Goal: Find specific page/section: Find specific page/section

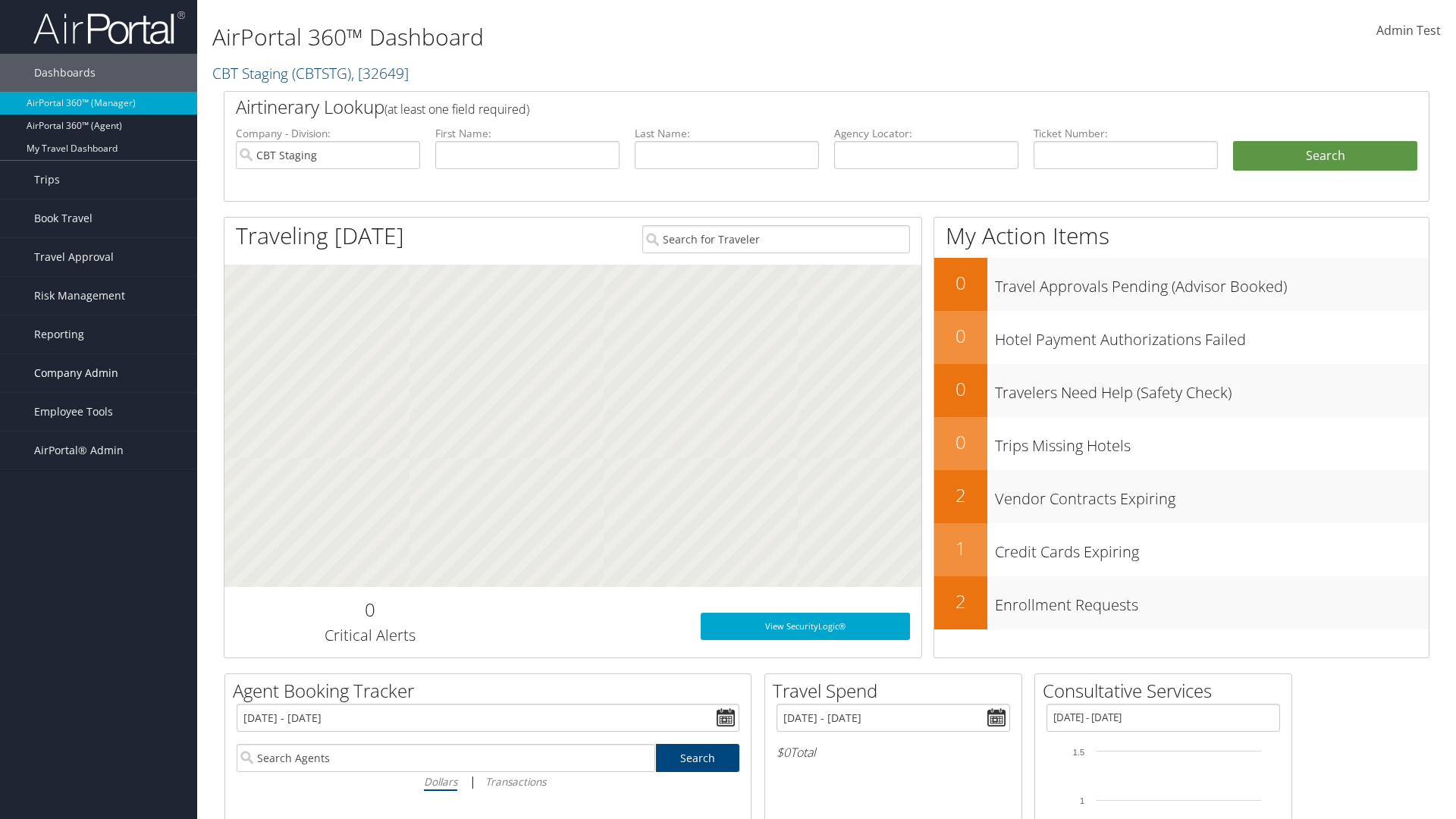
click at [99, 373] on span "Company Admin" at bounding box center [76, 373] width 84 height 38
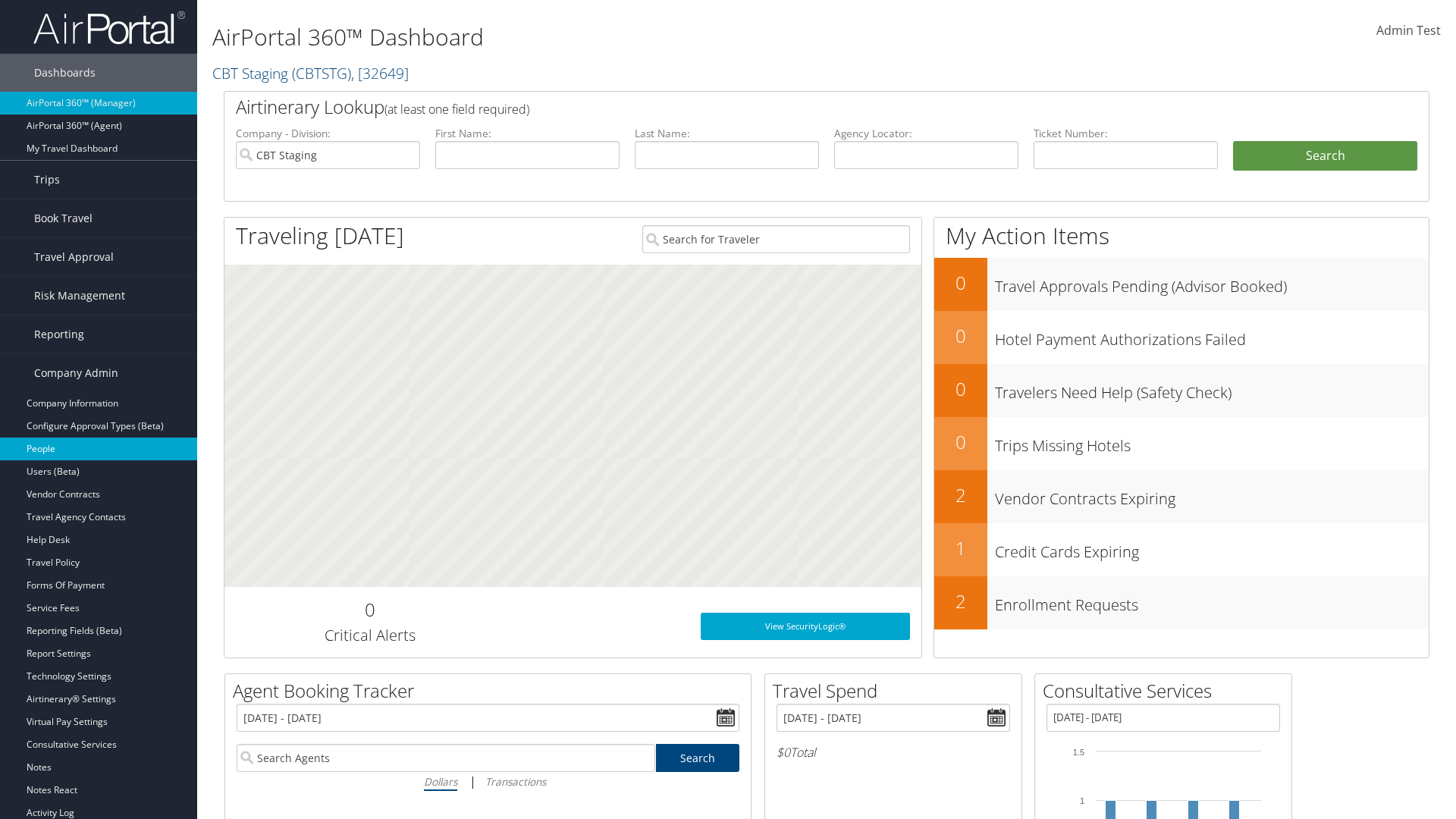
click at [99, 449] on link "People" at bounding box center [99, 449] width 197 height 22
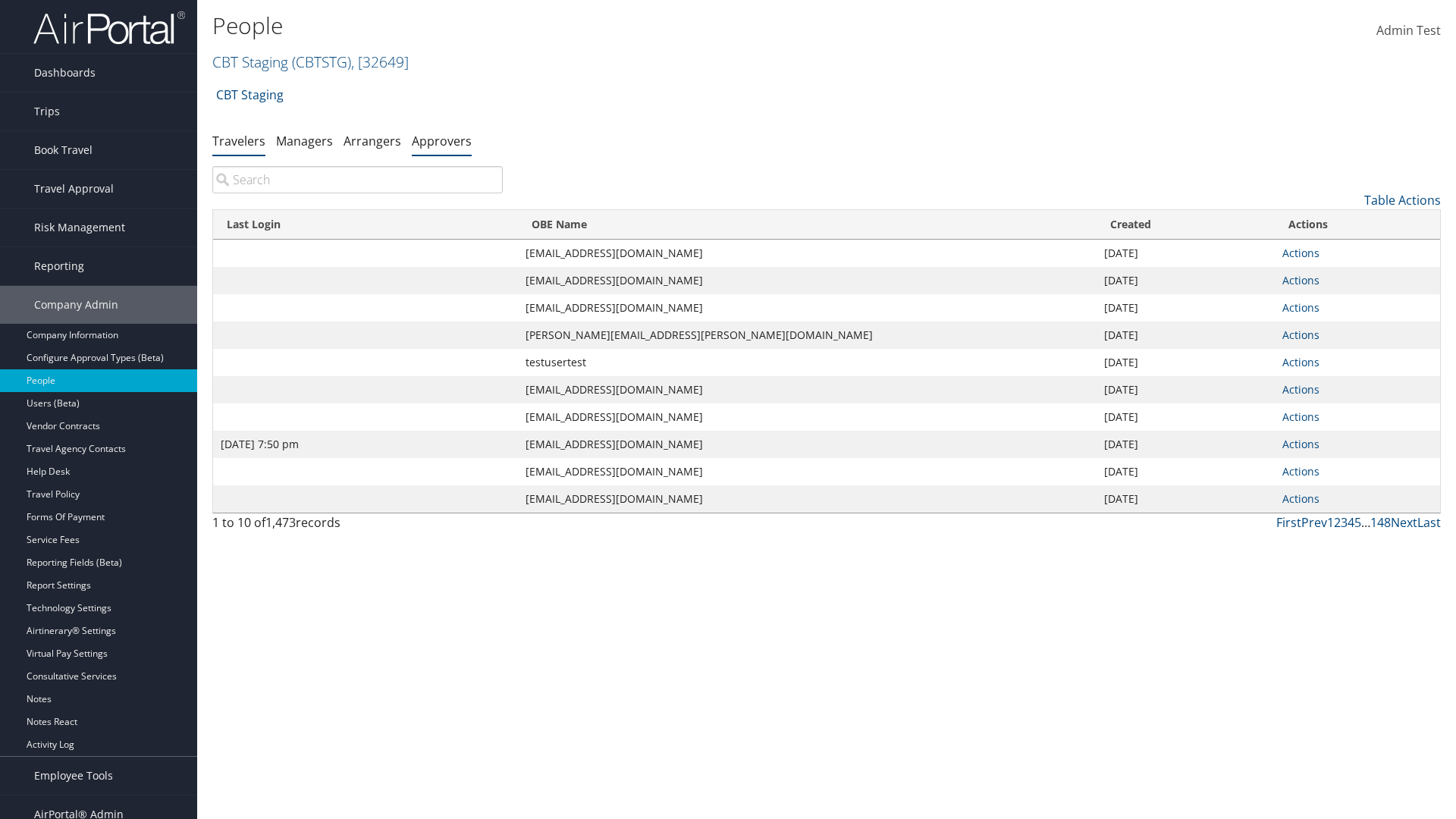
click at [441, 140] on link "Approvers" at bounding box center [441, 141] width 60 height 17
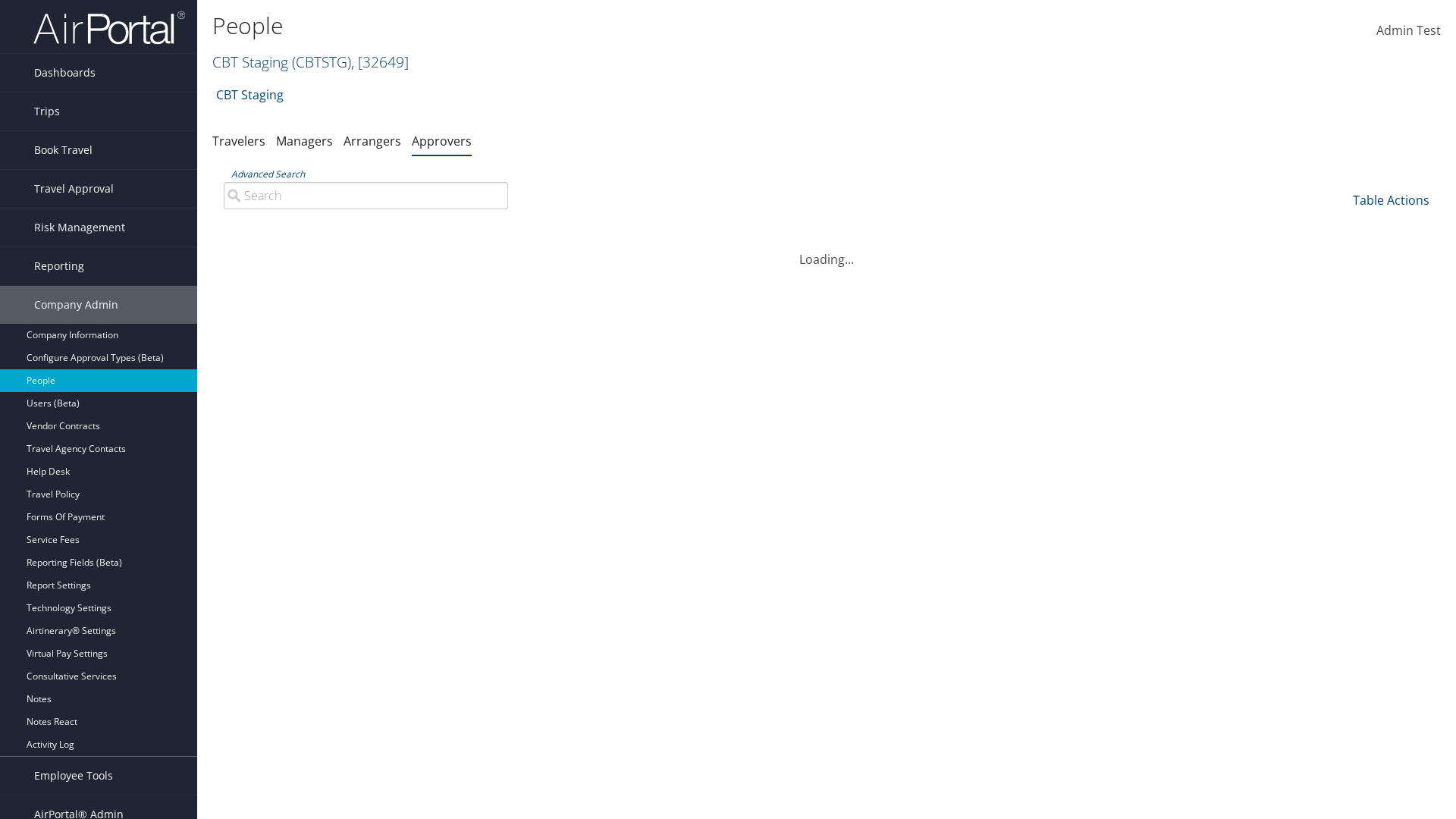
click at [250, 61] on link "CBT Staging ( CBTSTG ) , [ 32649 ]" at bounding box center [310, 61] width 196 height 21
click at [0, 0] on input "search" at bounding box center [0, 0] width 0 height 0
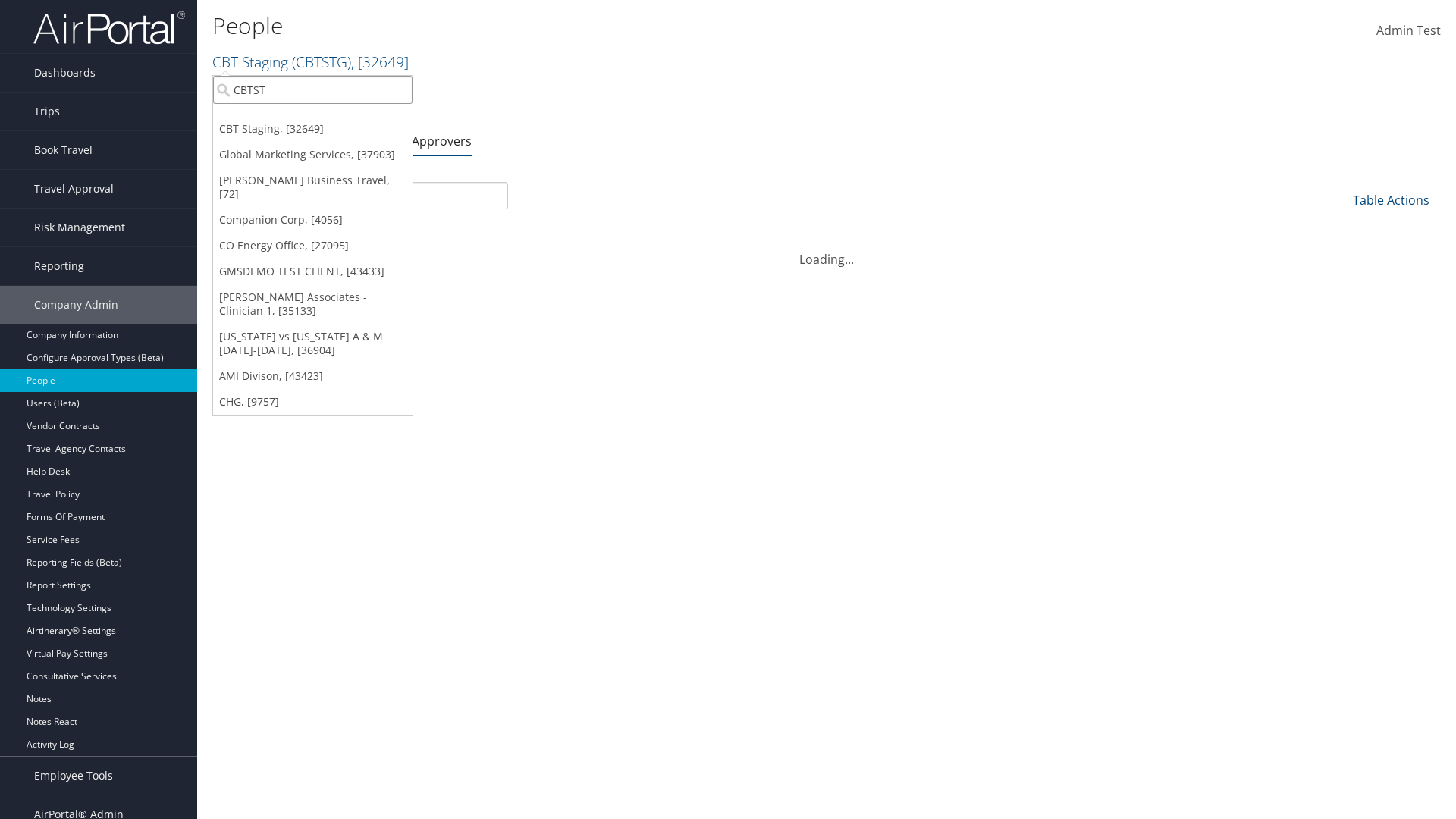
type input "CBTSTG"
click at [312, 118] on div "CBT Staging (CBTSTG), [32649]" at bounding box center [312, 118] width 216 height 13
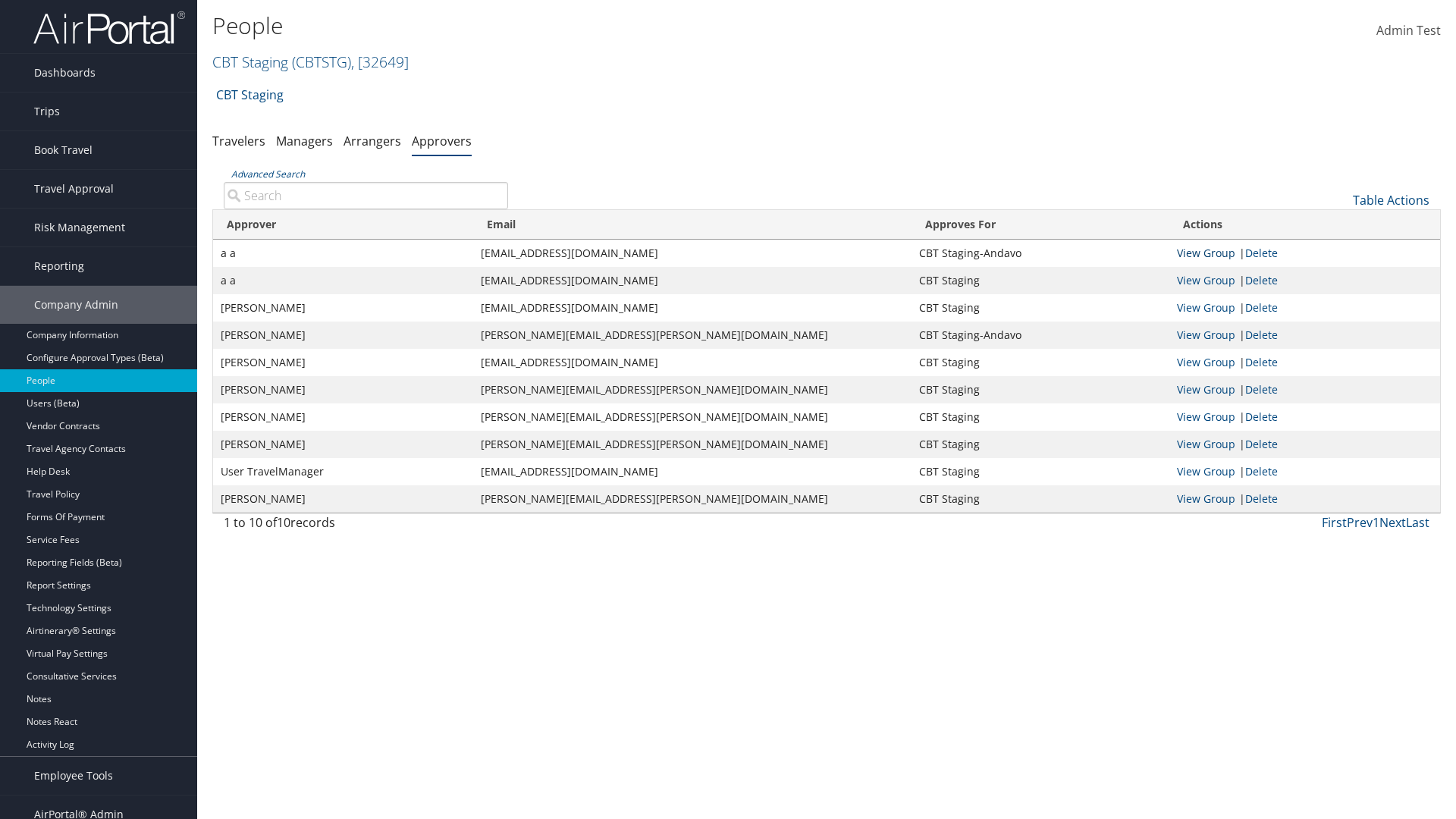
click at [1206, 253] on link "View Group" at bounding box center [1206, 253] width 59 height 14
